Goal: Find specific page/section: Find specific page/section

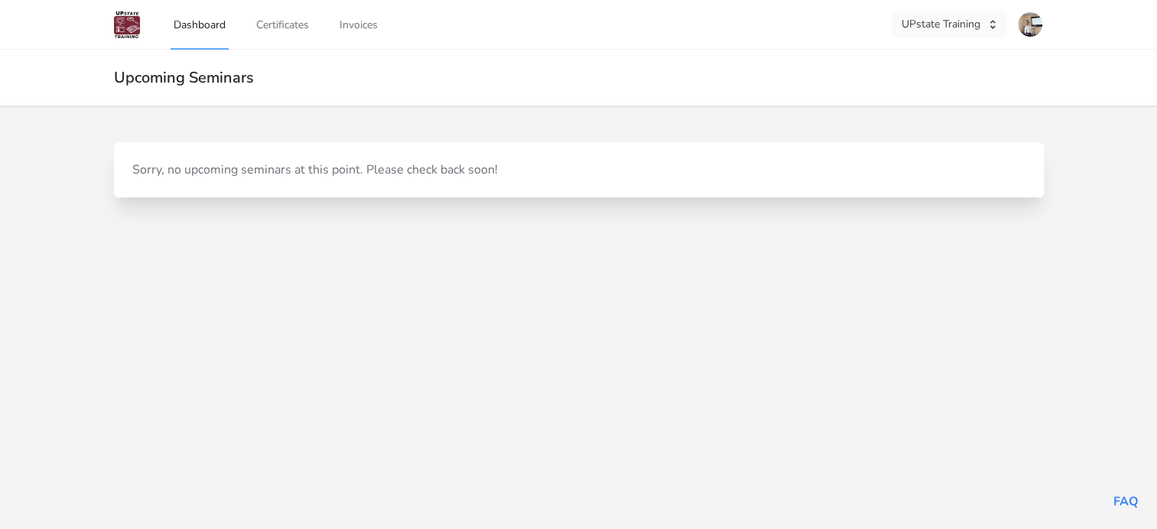
click at [961, 24] on button "UPstate Training" at bounding box center [948, 24] width 115 height 26
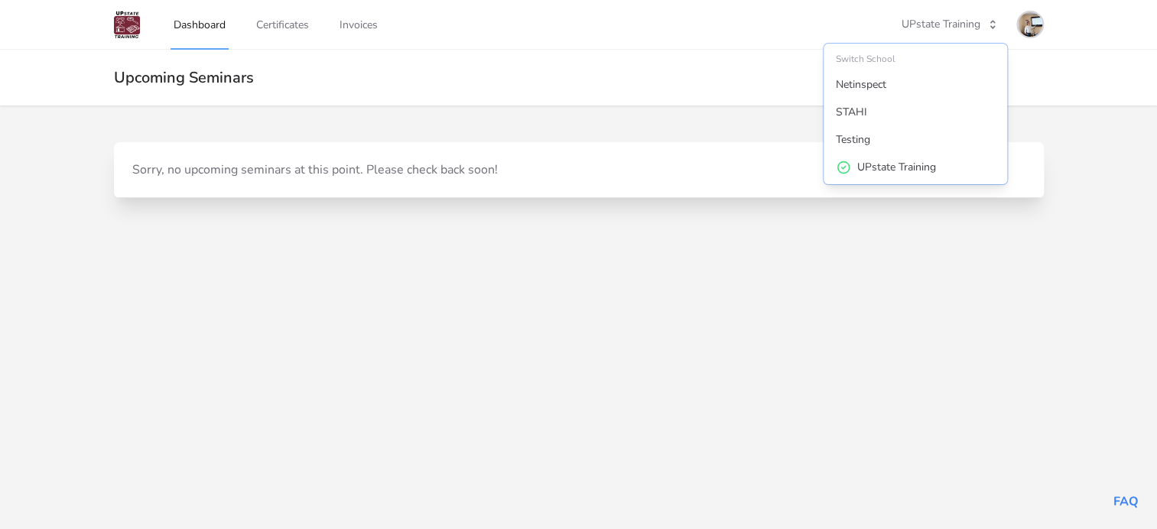
click at [1029, 26] on img at bounding box center [1029, 24] width 24 height 24
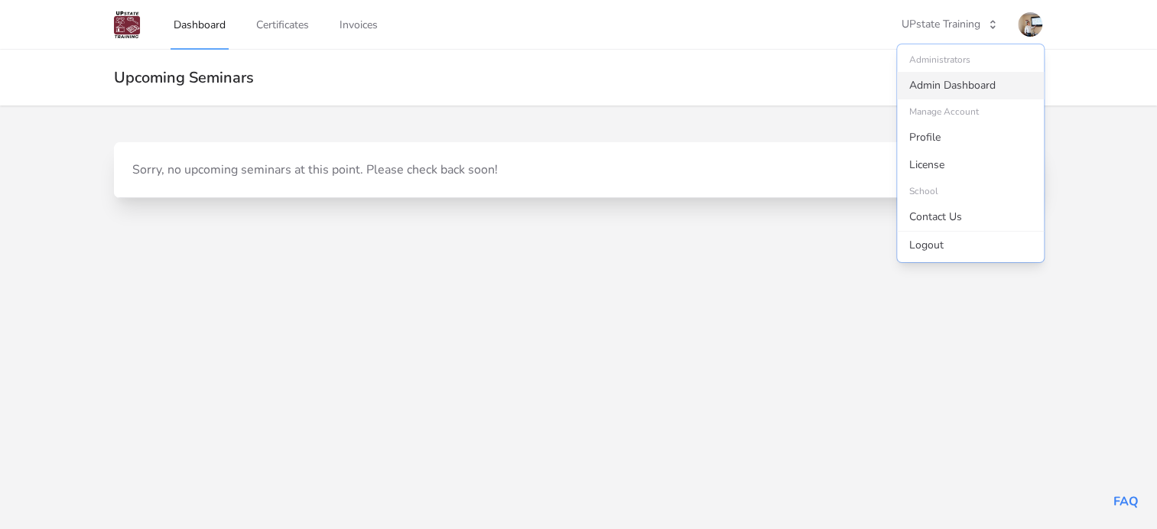
click at [926, 87] on link "Admin Dashboard" at bounding box center [970, 86] width 147 height 28
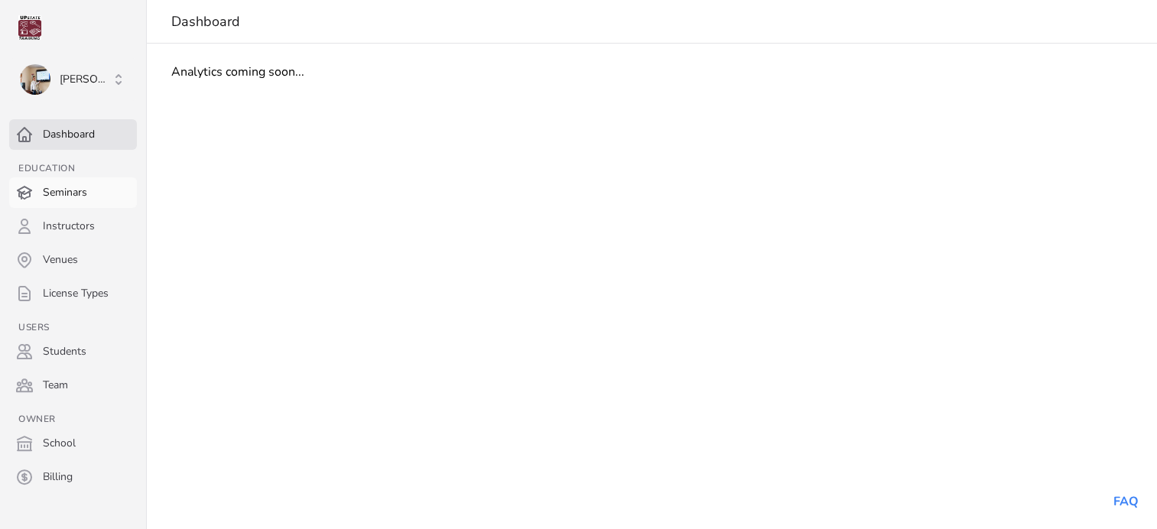
click at [61, 190] on link "Seminars" at bounding box center [73, 192] width 128 height 31
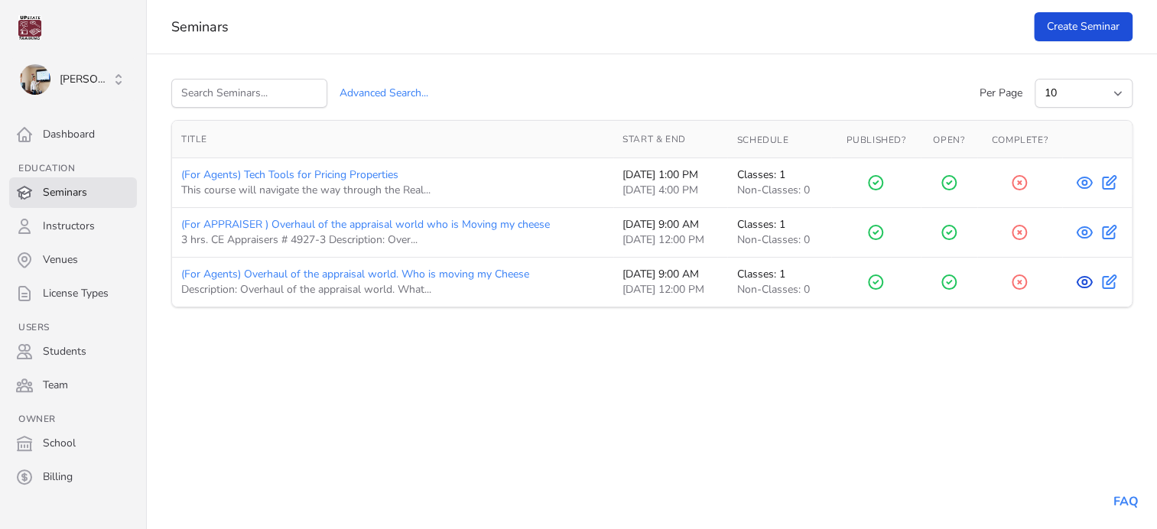
click at [1081, 283] on icon at bounding box center [1084, 282] width 18 height 18
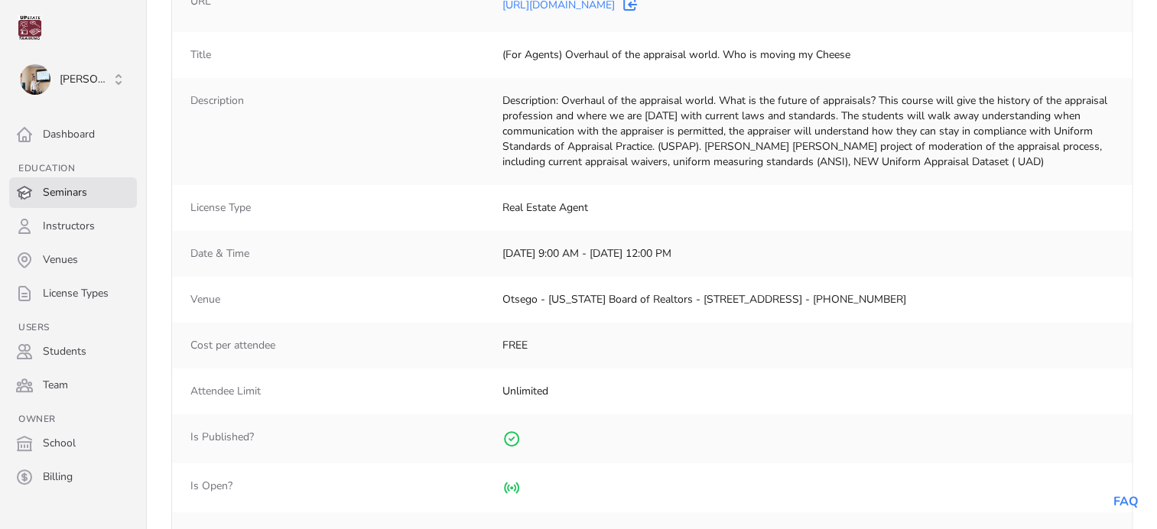
scroll to position [119, 0]
click at [639, 255] on dd "[DATE] 9:00 AM - [DATE] 12:00 PM" at bounding box center [807, 250] width 611 height 15
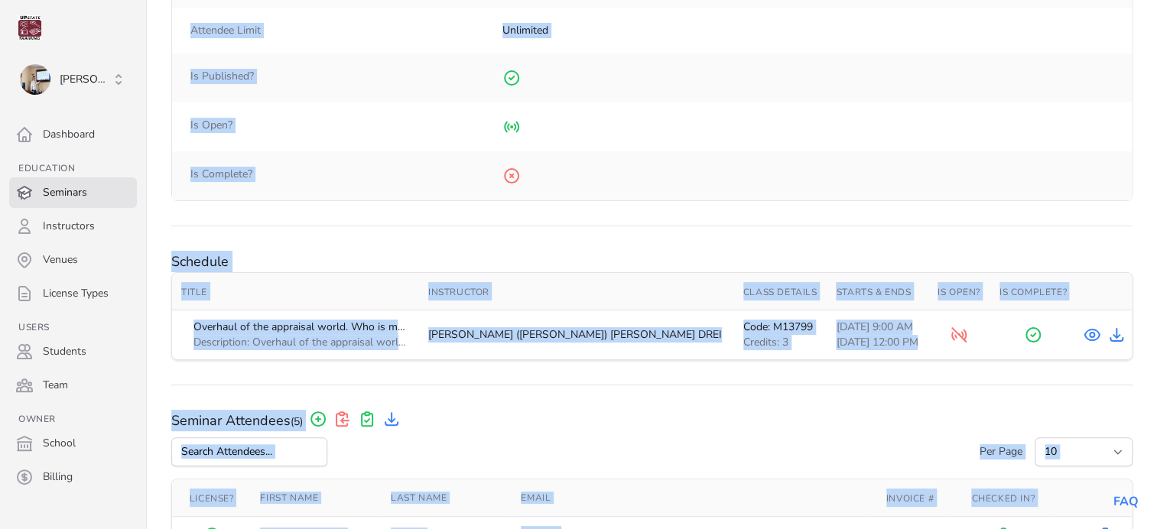
scroll to position [756, 0]
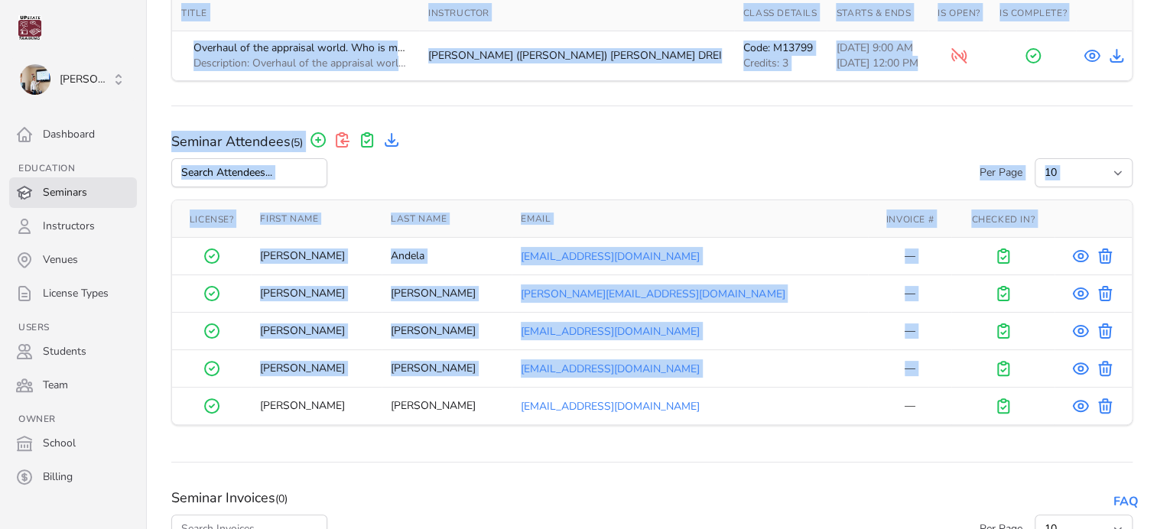
drag, startPoint x: 499, startPoint y: 173, endPoint x: 1011, endPoint y: 377, distance: 551.4
click at [747, 289] on td "[PERSON_NAME][EMAIL_ADDRESS][DOMAIN_NAME]" at bounding box center [689, 293] width 356 height 37
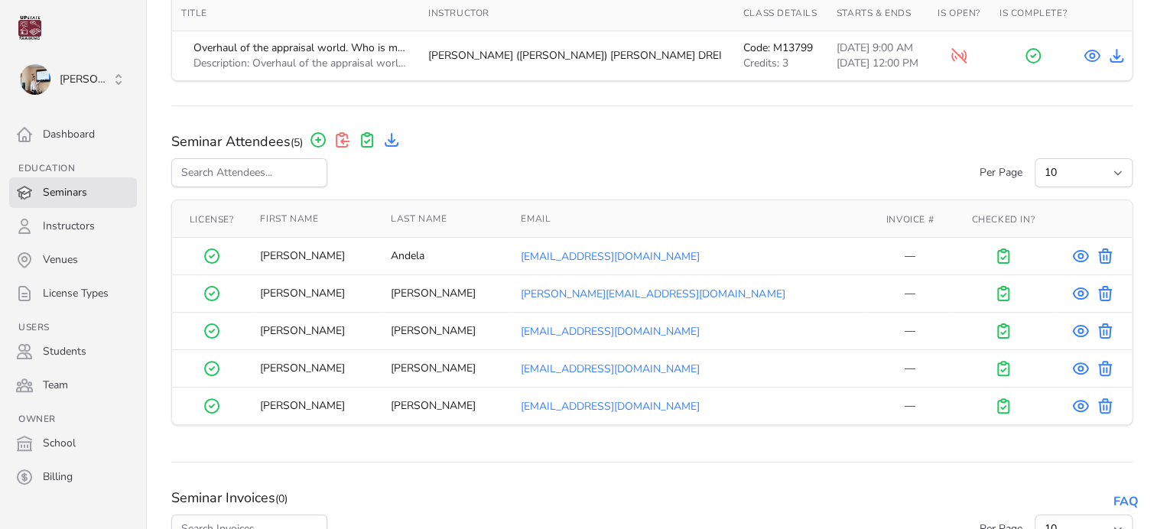
scroll to position [897, 0]
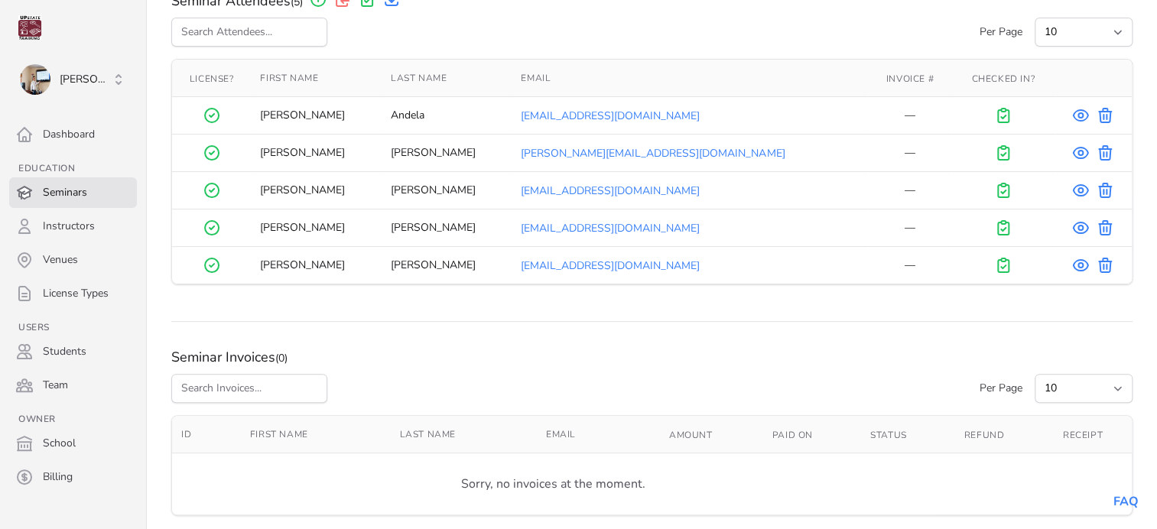
click at [667, 264] on td "[EMAIL_ADDRESS][DOMAIN_NAME]" at bounding box center [689, 265] width 356 height 37
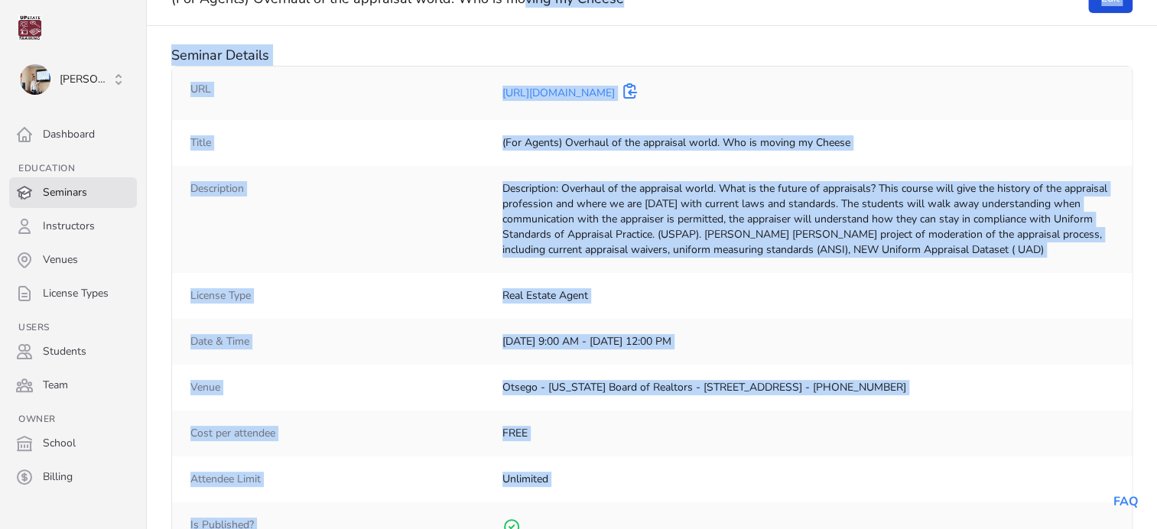
scroll to position [0, 0]
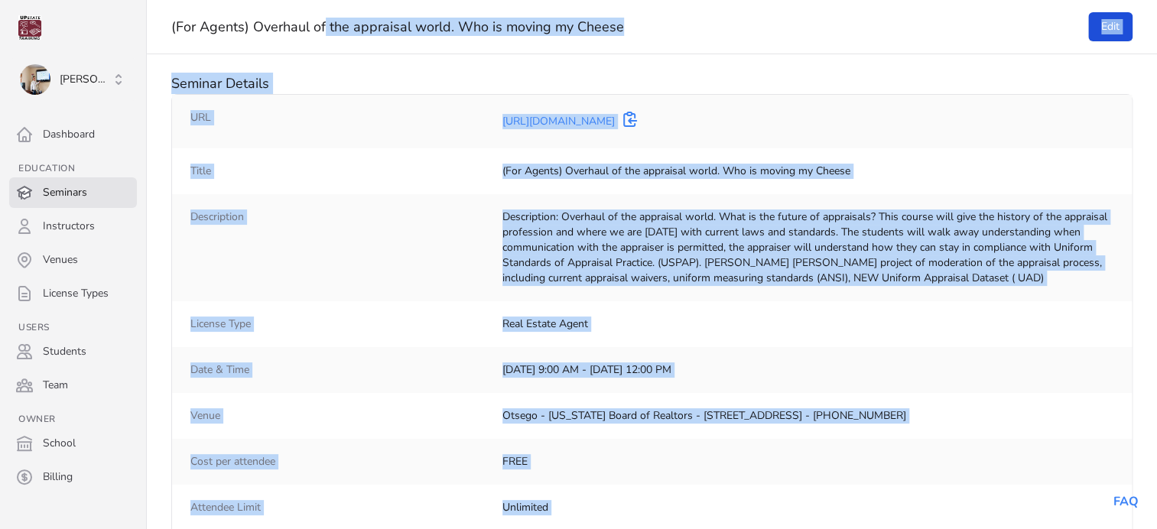
drag, startPoint x: 667, startPoint y: 264, endPoint x: 170, endPoint y: 3, distance: 561.8
click at [170, 3] on main "(For Agents) Overhaul of the appraisal world. Who is moving my Cheese Edit Semi…" at bounding box center [652, 264] width 1010 height 529
click at [772, 358] on div "Date & Time [DATE] 9:00 AM - [DATE] 12:00 PM" at bounding box center [651, 370] width 959 height 46
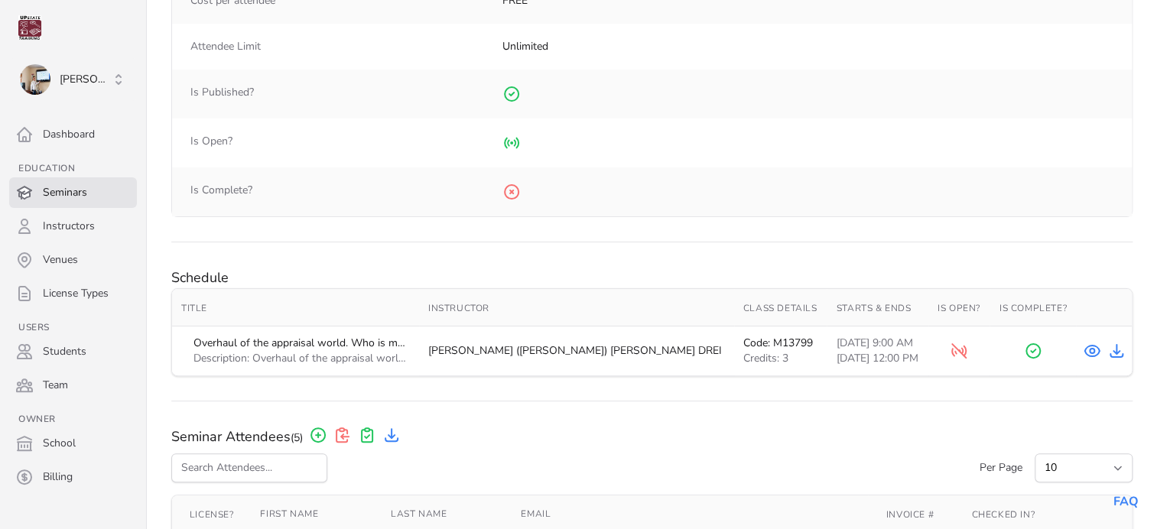
scroll to position [462, 0]
click at [667, 431] on div "Seminar Attendees (5) Add Seminar Attendee Check Out All Attendees Check In All…" at bounding box center [651, 435] width 961 height 21
click at [670, 431] on div "Seminar Attendees (5) Add Seminar Attendee Check Out All Attendees Check In All…" at bounding box center [651, 435] width 961 height 21
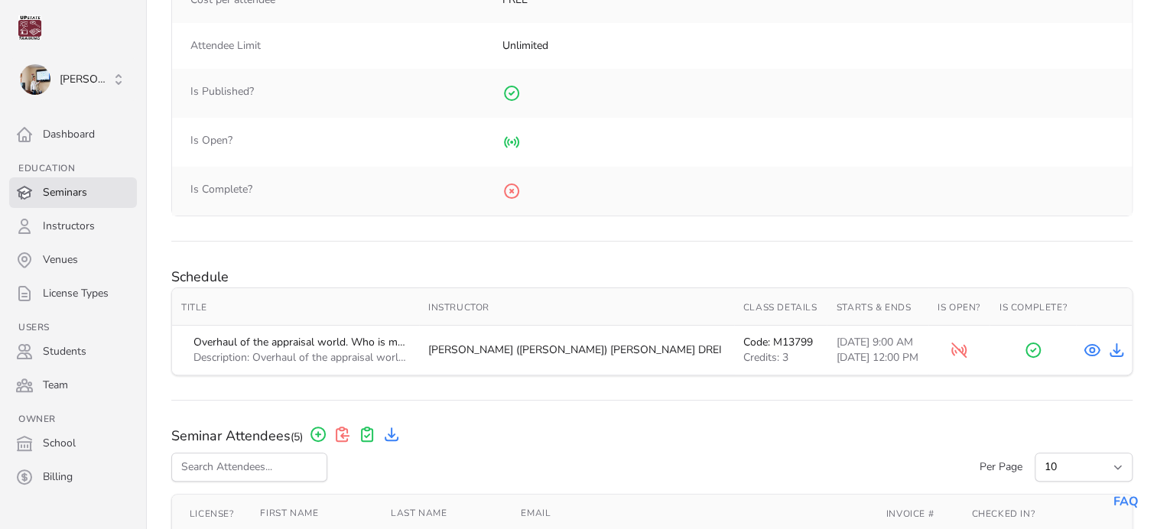
click at [670, 431] on div "Seminar Attendees (5) Add Seminar Attendee Check Out All Attendees Check In All…" at bounding box center [651, 435] width 961 height 21
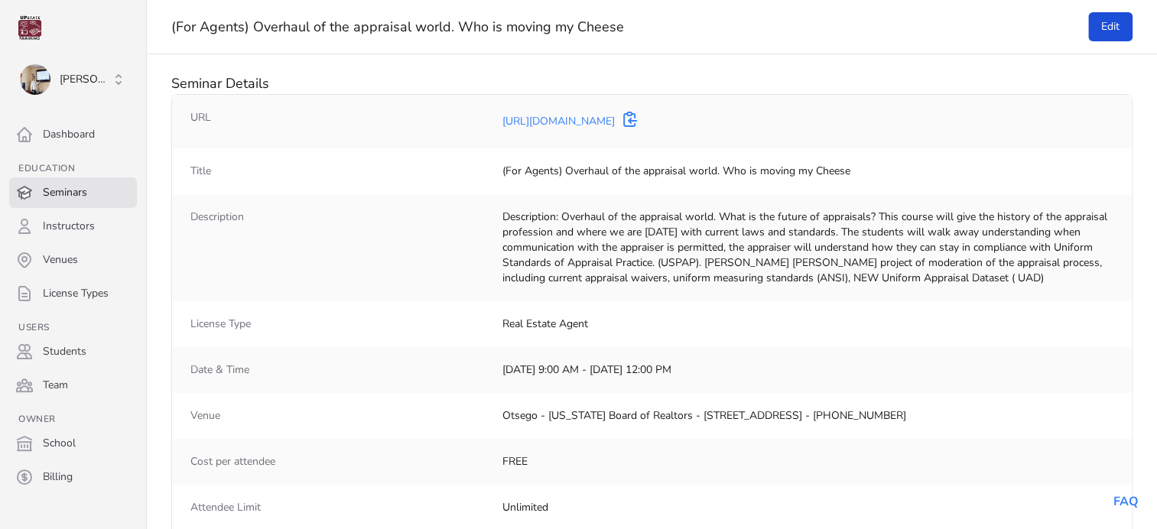
scroll to position [65, 0]
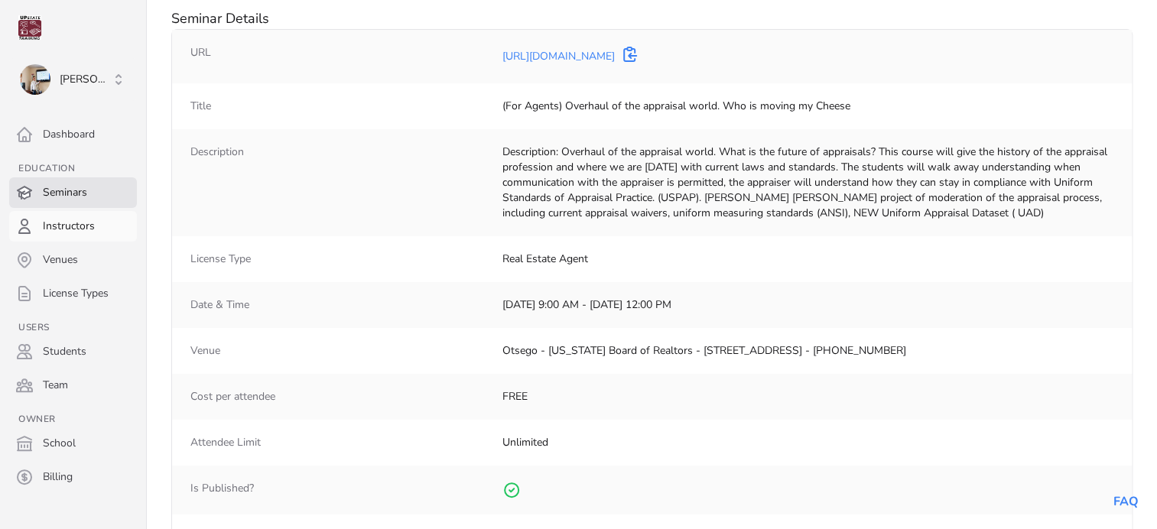
click at [80, 226] on link "Instructors" at bounding box center [73, 226] width 128 height 31
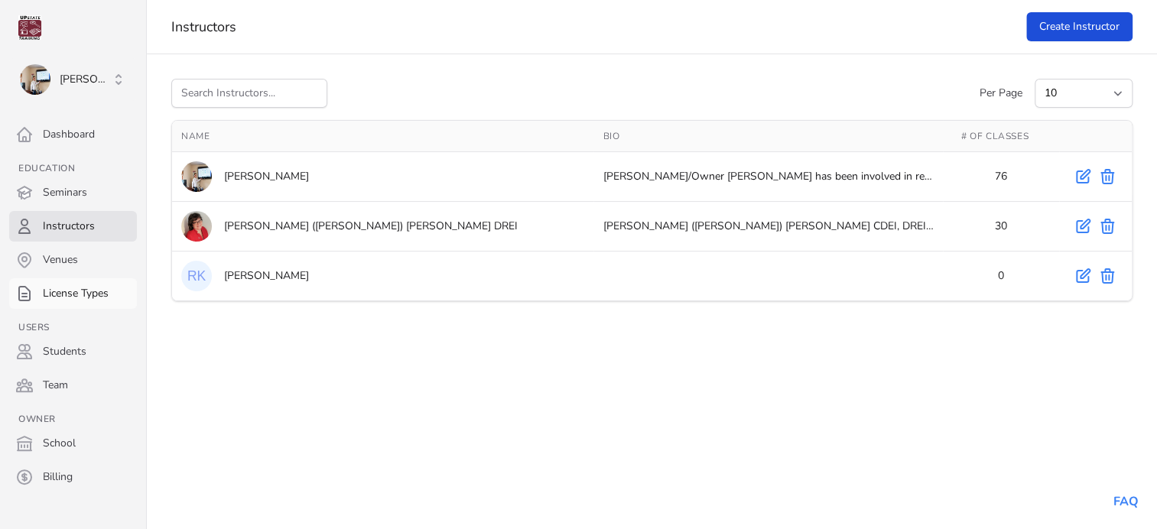
click at [102, 300] on link "License Types" at bounding box center [73, 293] width 128 height 31
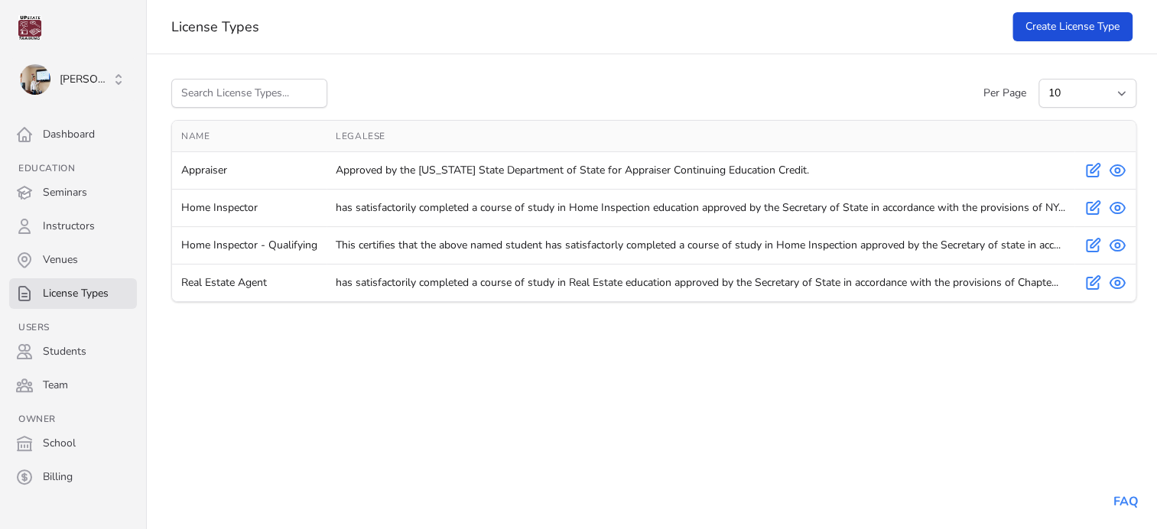
click at [242, 193] on td "Home Inspector" at bounding box center [249, 208] width 154 height 37
